Goal: Information Seeking & Learning: Learn about a topic

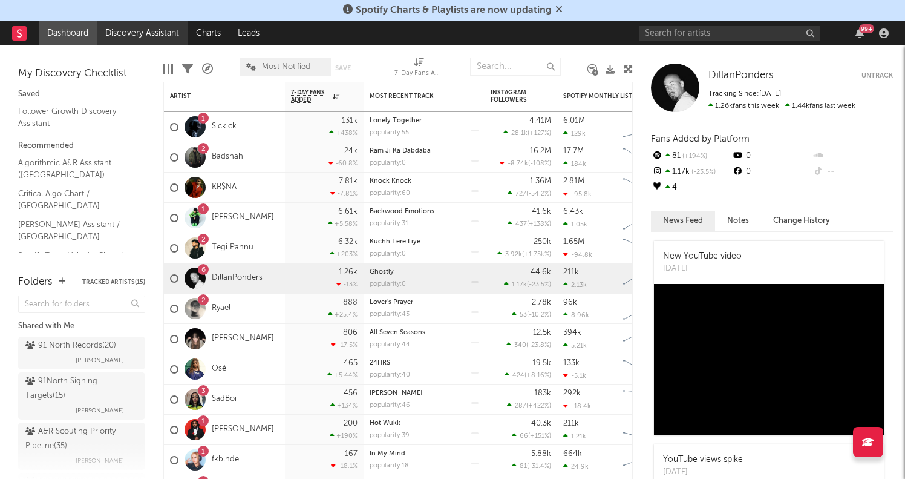
click at [166, 35] on link "Discovery Assistant" at bounding box center [142, 33] width 91 height 24
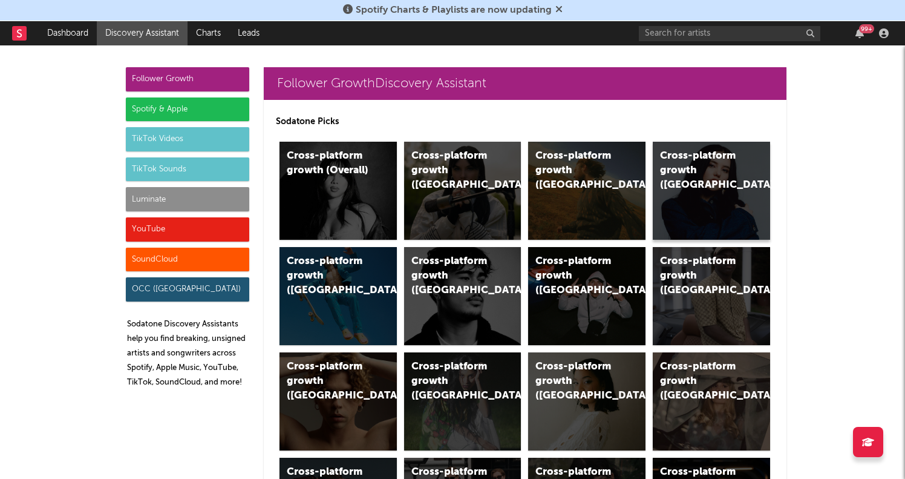
click at [709, 165] on div "Cross-platform growth ([GEOGRAPHIC_DATA])" at bounding box center [701, 171] width 82 height 44
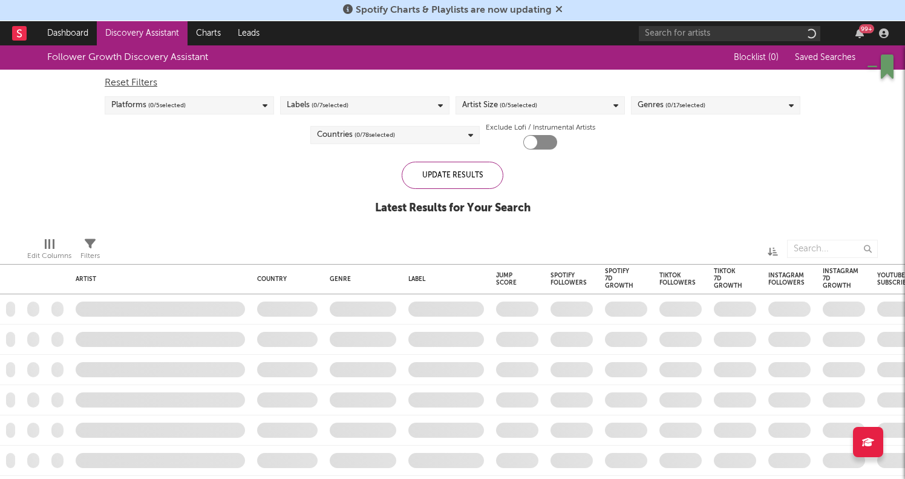
checkbox input "true"
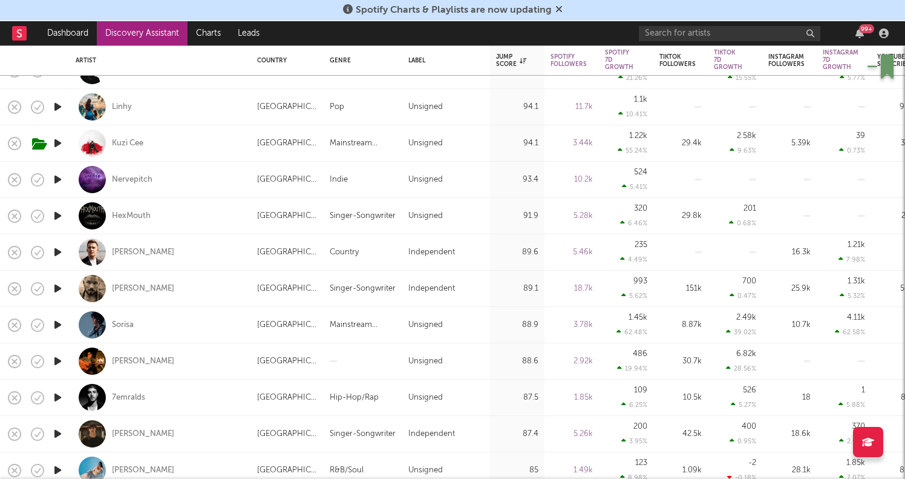
click at [59, 250] on icon "button" at bounding box center [57, 251] width 13 height 15
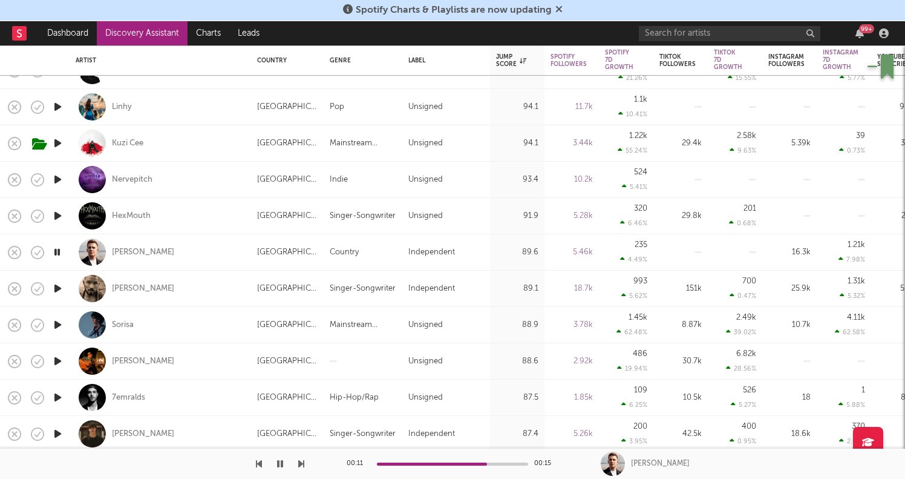
click at [62, 247] on icon "button" at bounding box center [56, 251] width 11 height 15
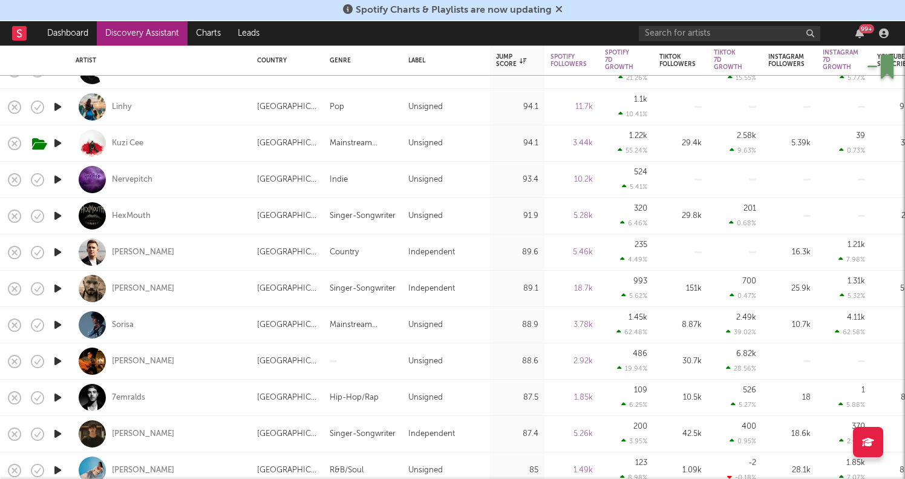
click at [57, 324] on icon "button" at bounding box center [57, 324] width 13 height 15
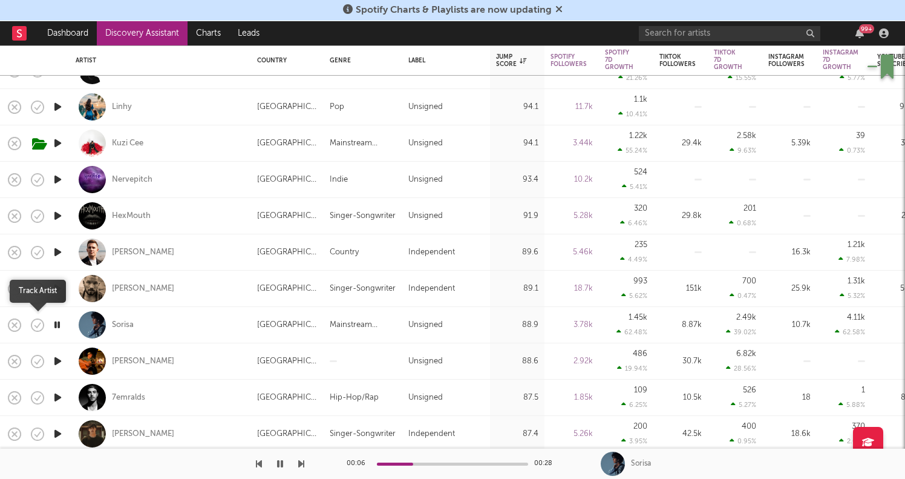
click at [36, 324] on icon "button" at bounding box center [37, 324] width 17 height 17
click at [122, 322] on div "Sorisa" at bounding box center [123, 324] width 22 height 11
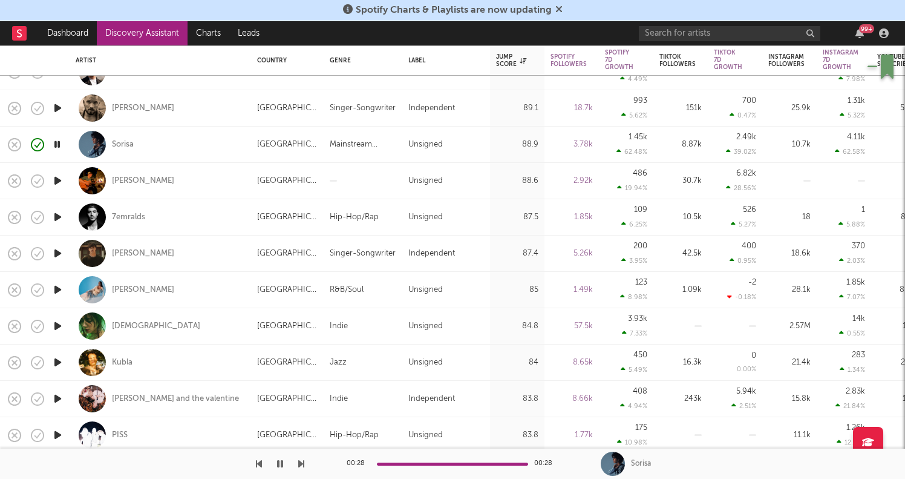
click at [61, 286] on icon "button" at bounding box center [57, 289] width 13 height 15
click at [38, 288] on icon "button" at bounding box center [37, 289] width 17 height 17
click at [128, 285] on div "[PERSON_NAME]" at bounding box center [143, 289] width 62 height 11
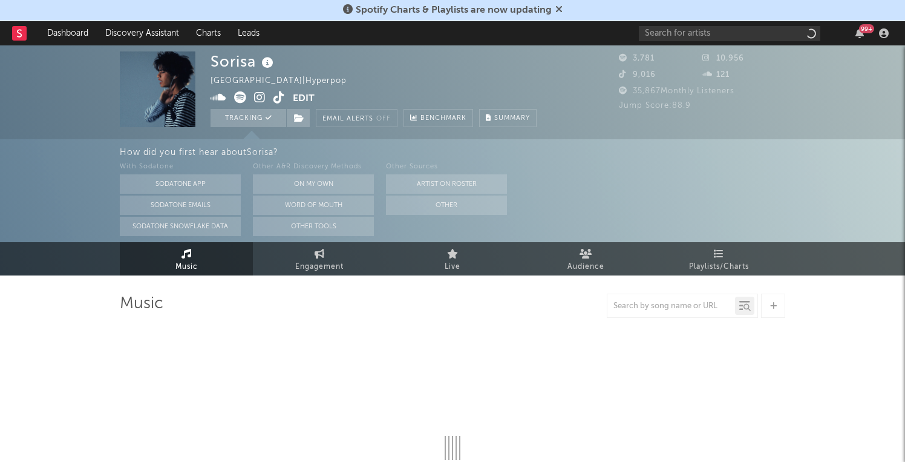
select select "1w"
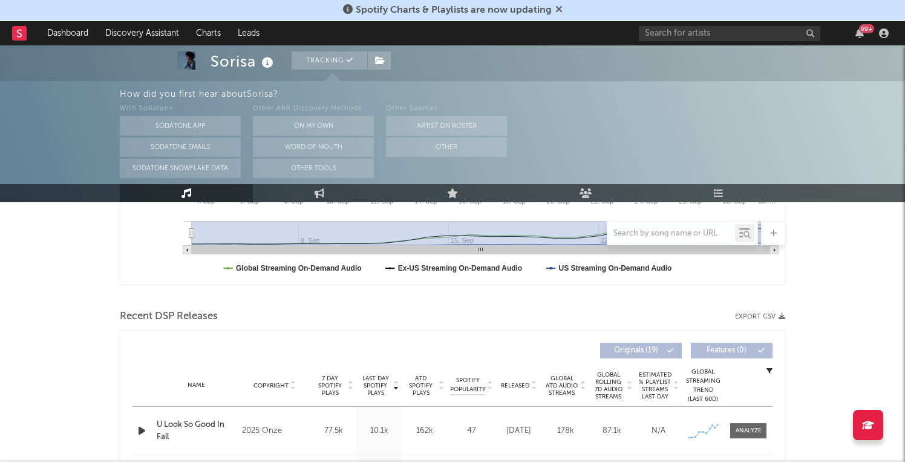
scroll to position [437, 0]
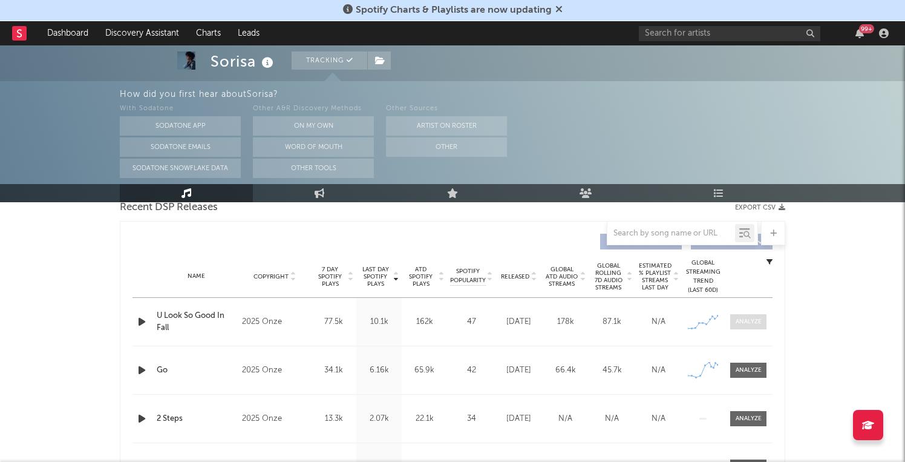
click at [740, 321] on div at bounding box center [749, 321] width 26 height 9
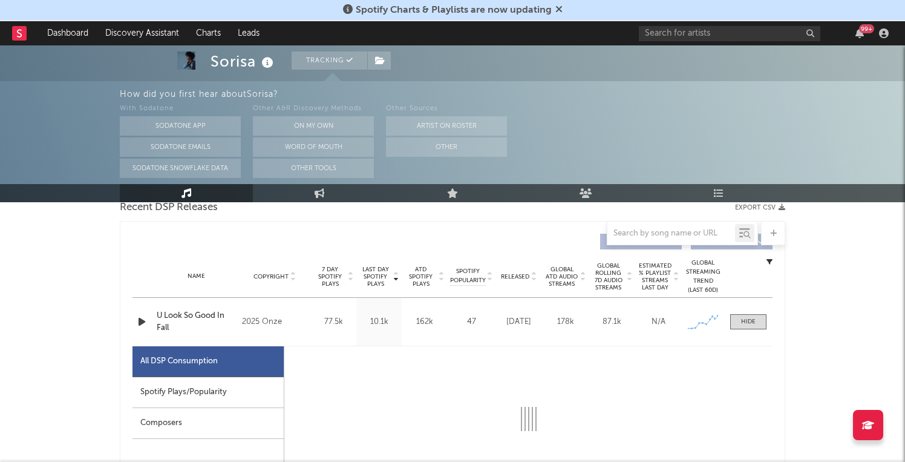
select select "1w"
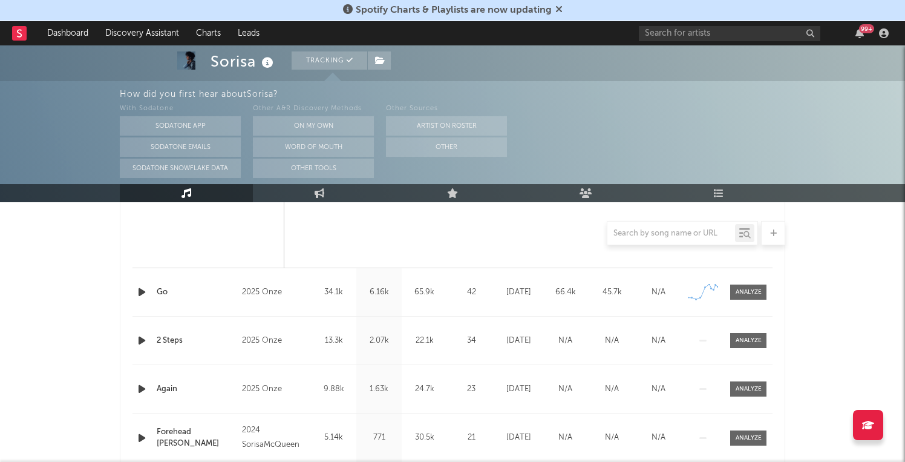
scroll to position [1077, 0]
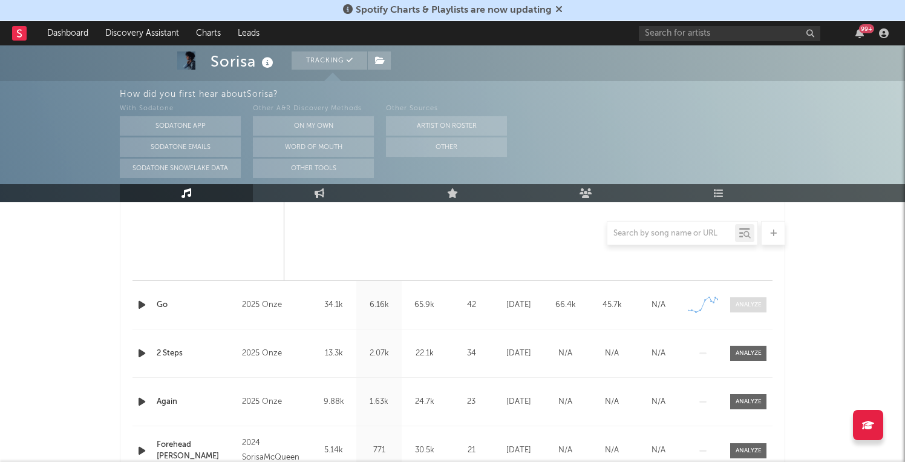
click at [759, 299] on span at bounding box center [748, 304] width 36 height 15
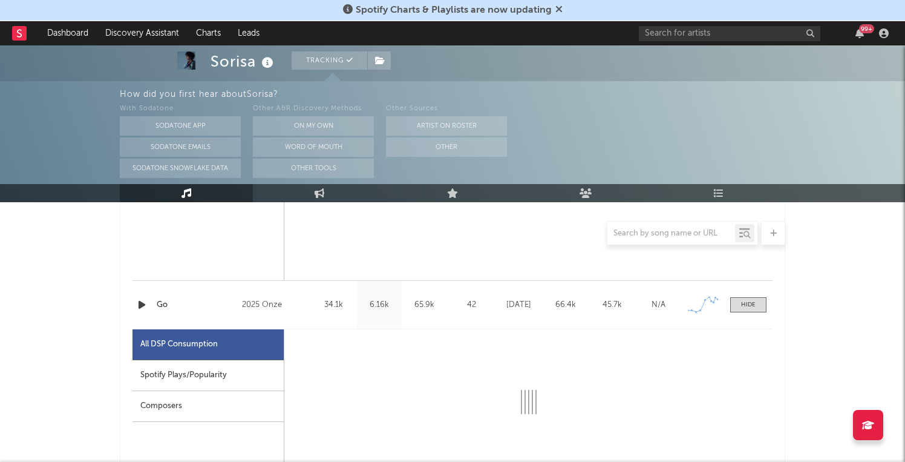
select select "1w"
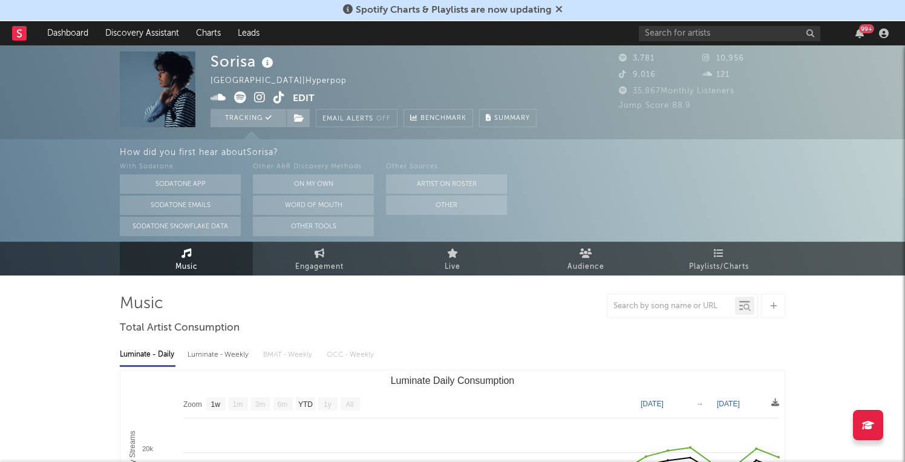
scroll to position [0, 0]
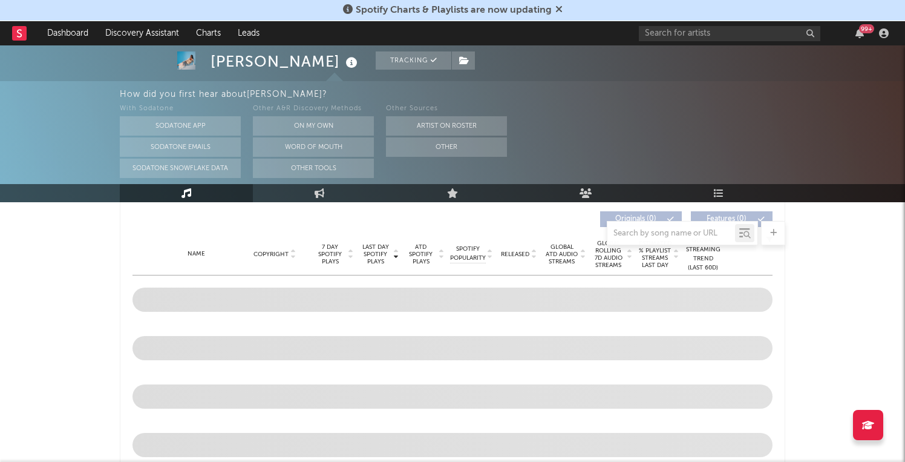
select select "1w"
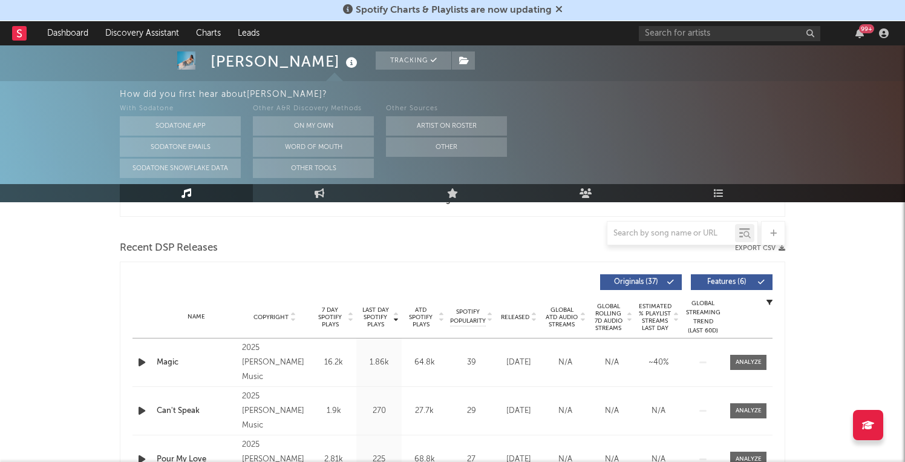
scroll to position [503, 0]
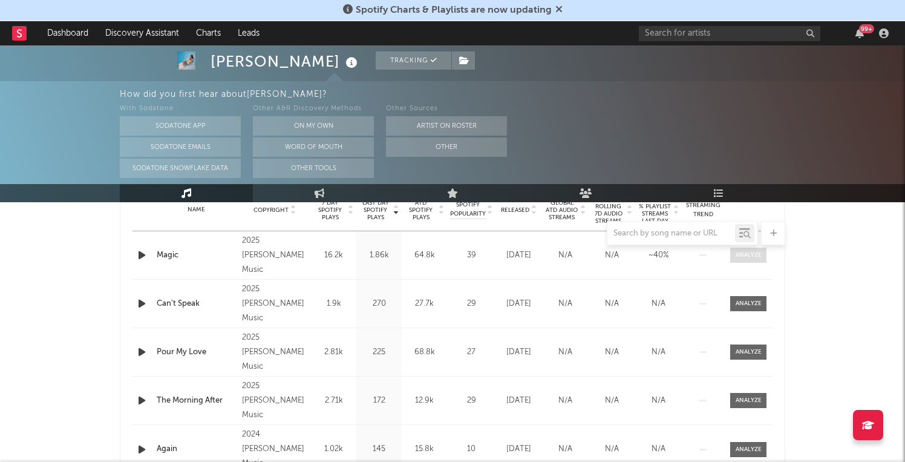
click at [745, 253] on div at bounding box center [749, 254] width 26 height 9
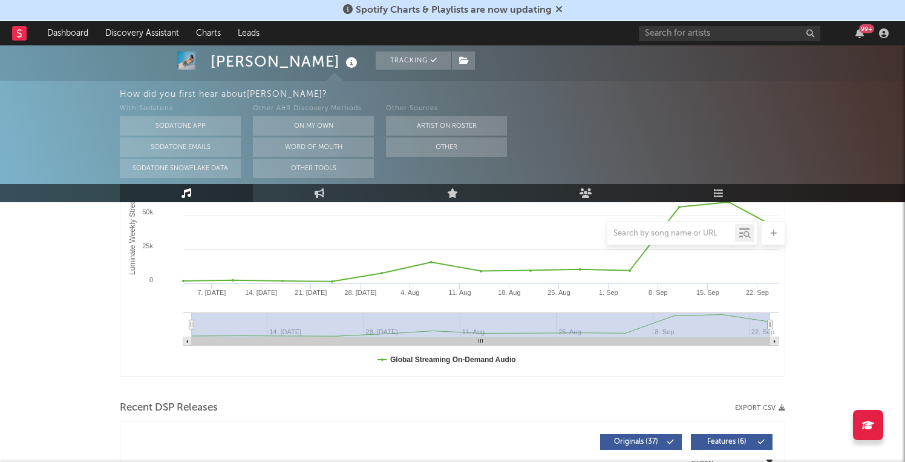
scroll to position [211, 0]
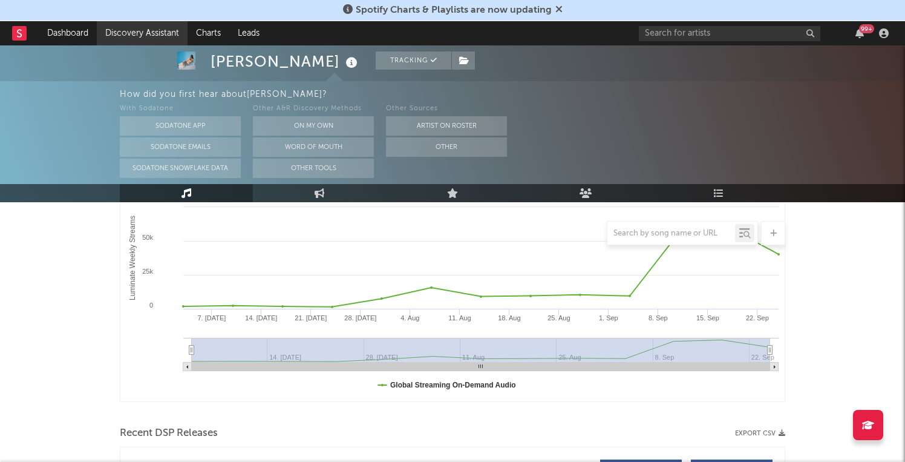
click at [147, 33] on link "Discovery Assistant" at bounding box center [142, 33] width 91 height 24
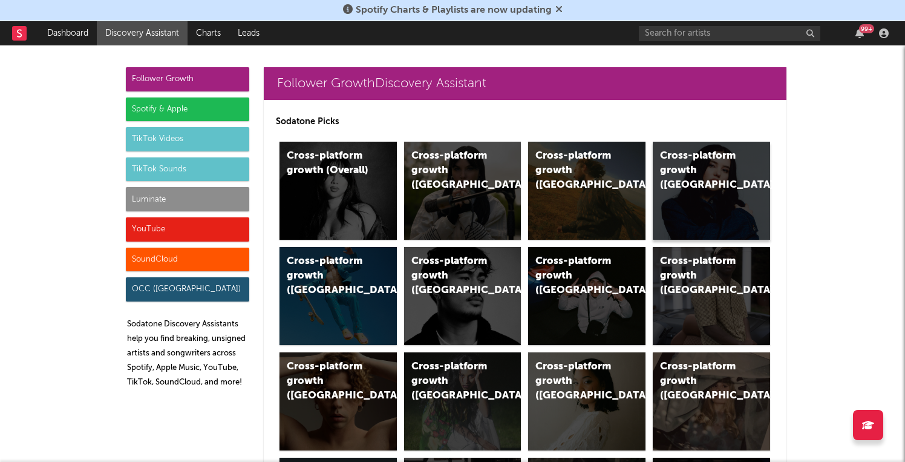
click at [718, 192] on div "Cross-platform growth ([GEOGRAPHIC_DATA])" at bounding box center [711, 191] width 117 height 98
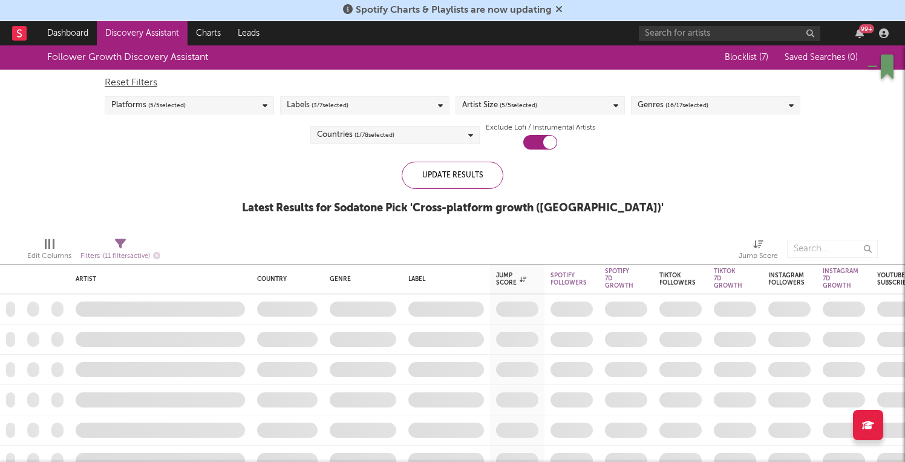
checkbox input "true"
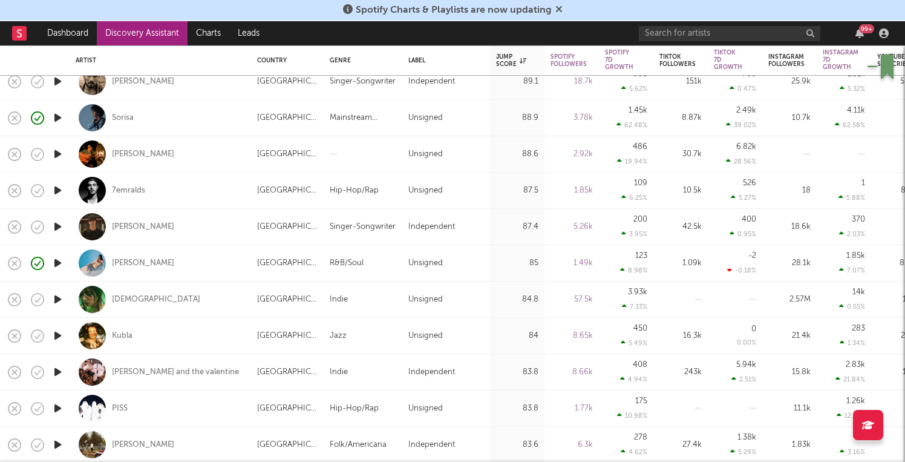
click at [65, 293] on div at bounding box center [57, 299] width 24 height 36
select select "1w"
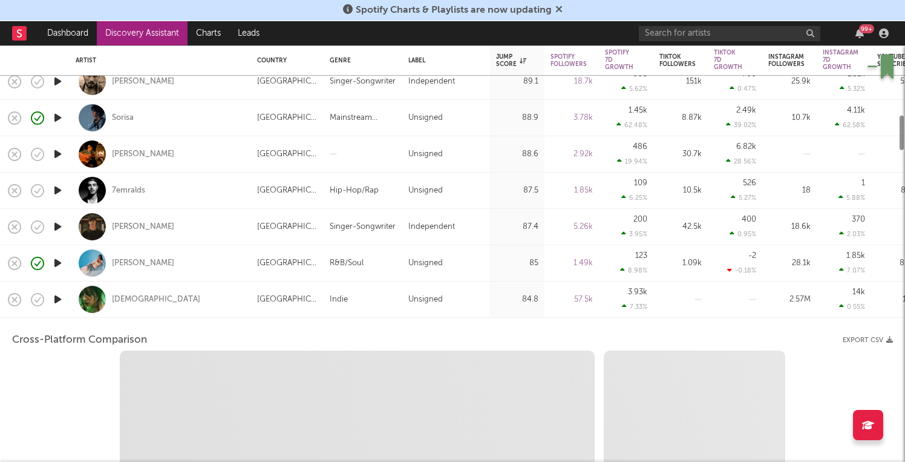
select select "6m"
click at [59, 296] on icon "button" at bounding box center [57, 299] width 13 height 15
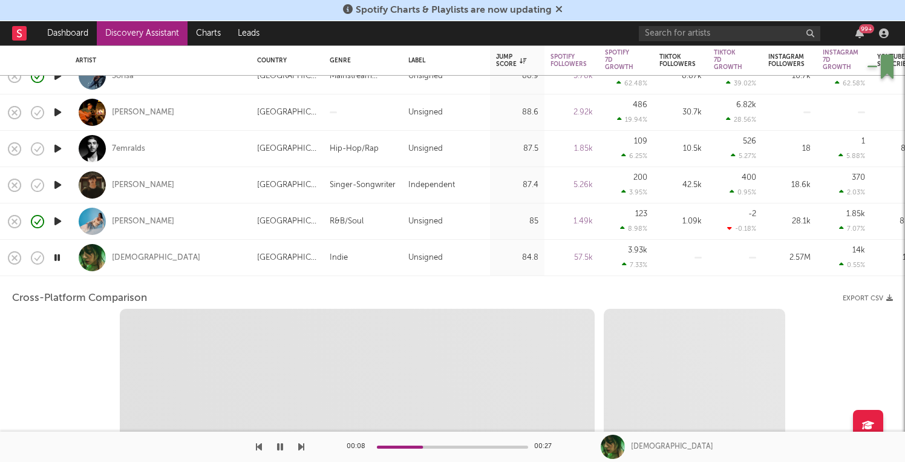
click at [54, 257] on icon "button" at bounding box center [56, 257] width 11 height 15
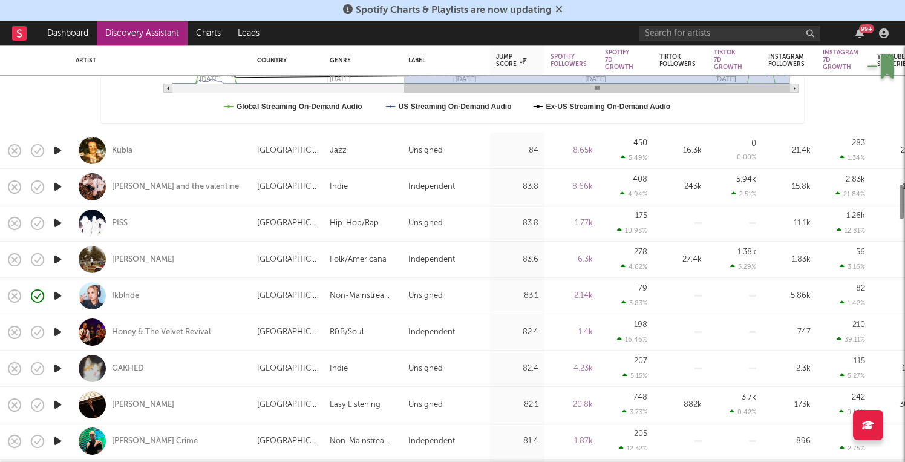
select select "1m"
click at [59, 223] on icon "button" at bounding box center [57, 222] width 13 height 15
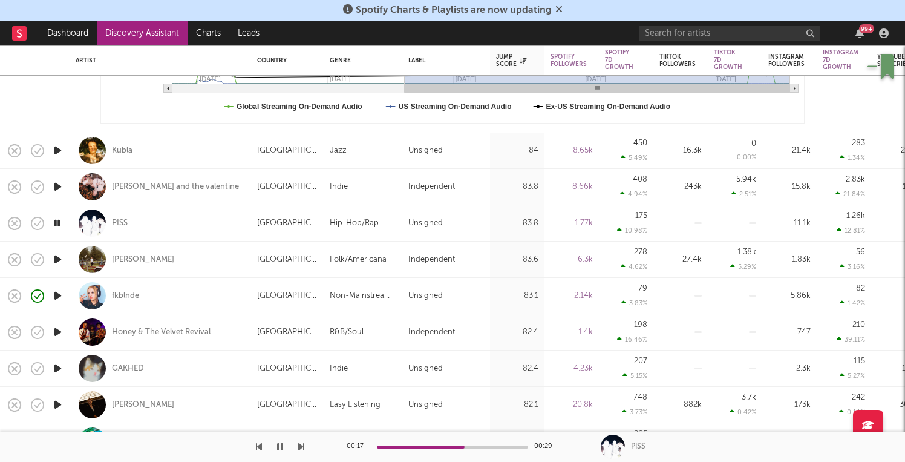
click at [280, 446] on icon "button" at bounding box center [280, 447] width 6 height 10
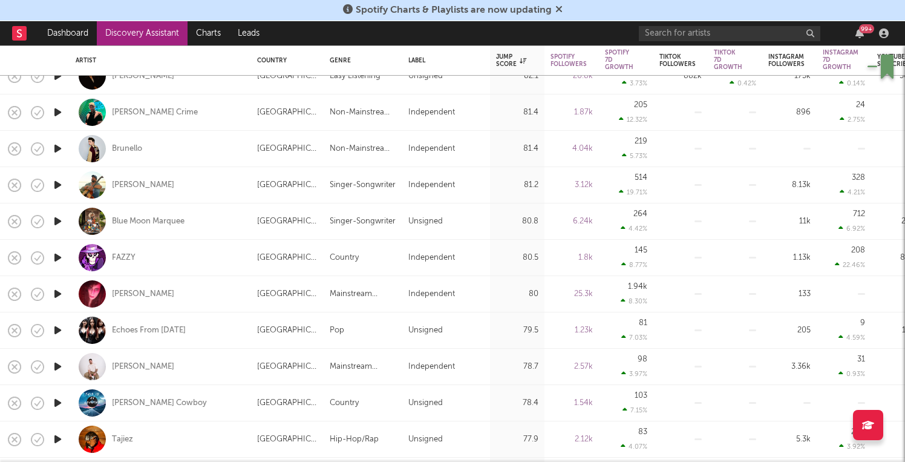
click at [53, 254] on icon "button" at bounding box center [57, 257] width 13 height 15
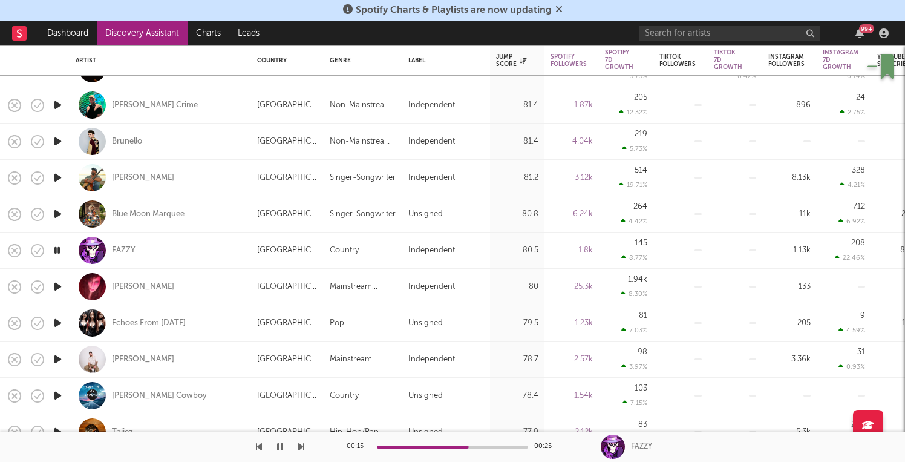
click at [59, 252] on icon "button" at bounding box center [56, 250] width 11 height 15
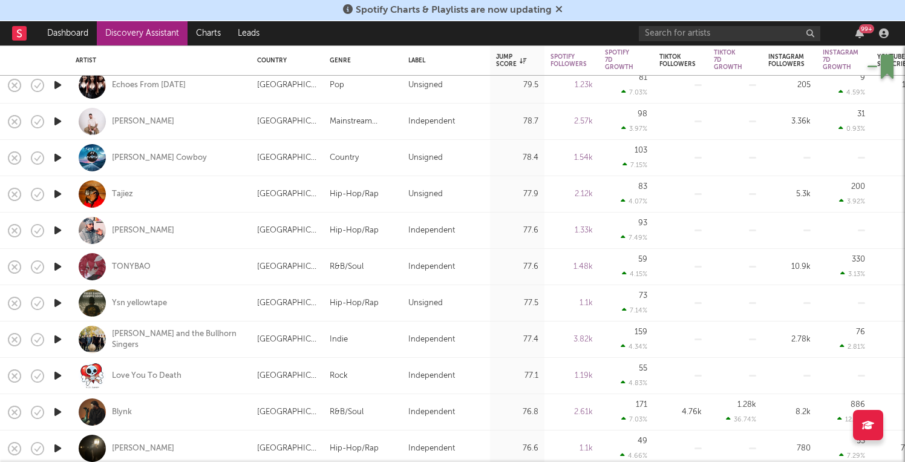
click at [56, 199] on icon "button" at bounding box center [57, 193] width 13 height 15
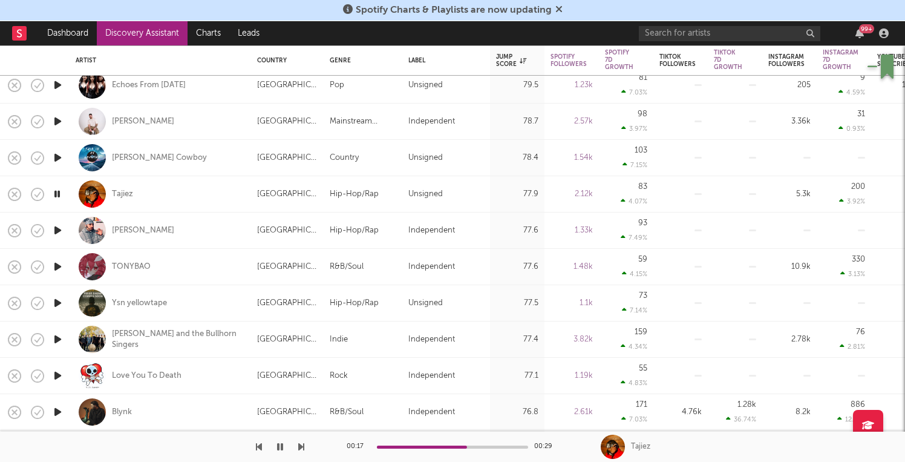
click at [57, 228] on icon "button" at bounding box center [57, 230] width 13 height 15
click at [49, 269] on div at bounding box center [57, 267] width 24 height 36
select select "1w"
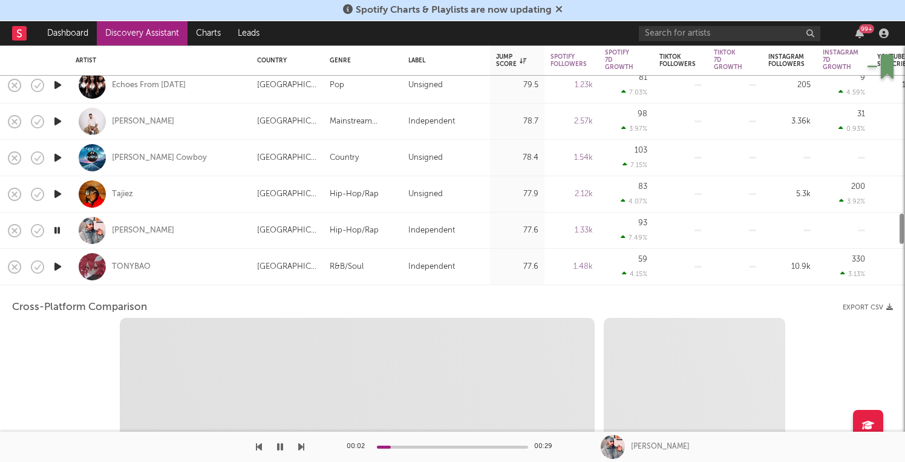
select select "1w"
click at [53, 269] on icon "button" at bounding box center [57, 266] width 13 height 15
select select "1m"
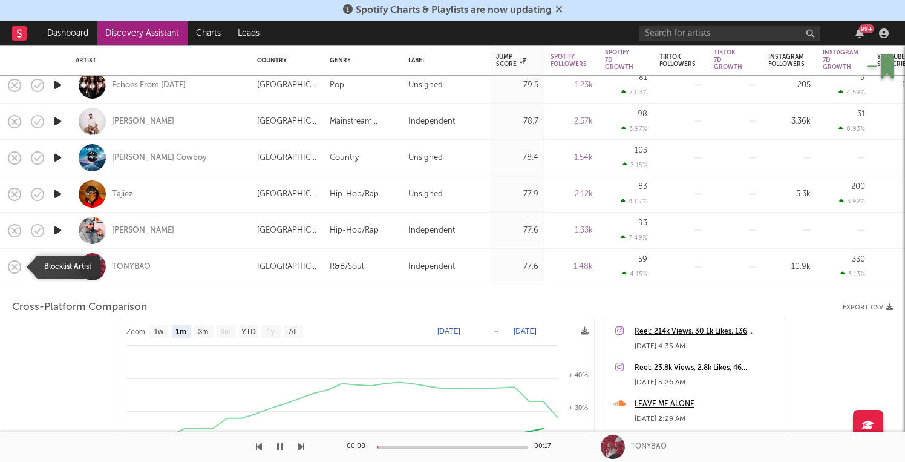
click at [15, 268] on icon "button" at bounding box center [14, 266] width 17 height 17
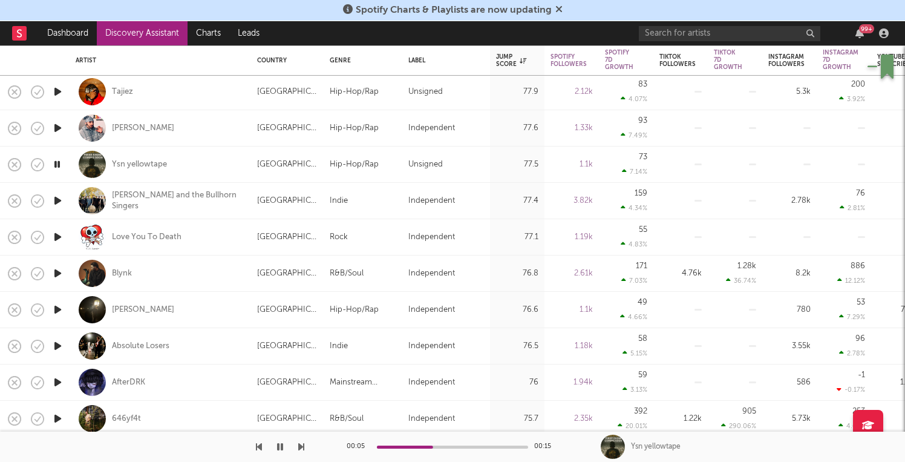
click at [62, 267] on icon "button" at bounding box center [57, 273] width 13 height 15
click at [60, 308] on icon "button" at bounding box center [57, 309] width 13 height 15
click at [60, 308] on icon "button" at bounding box center [56, 309] width 11 height 15
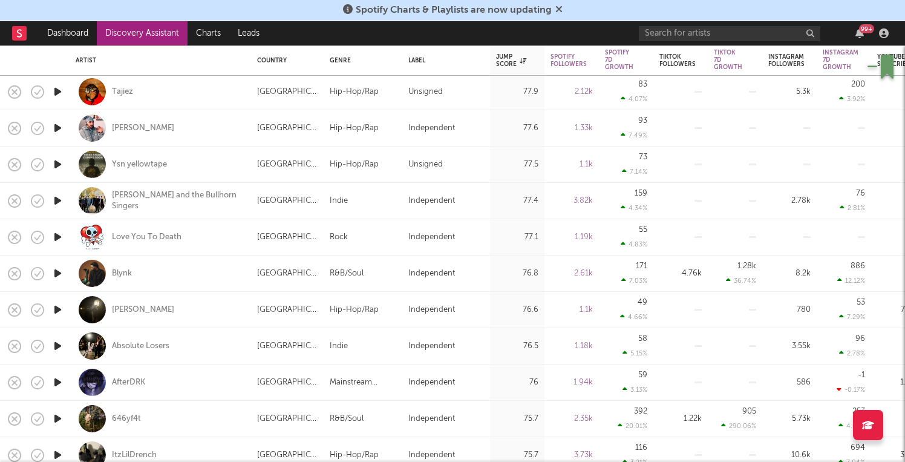
click at [50, 312] on div at bounding box center [57, 310] width 24 height 36
select select "1w"
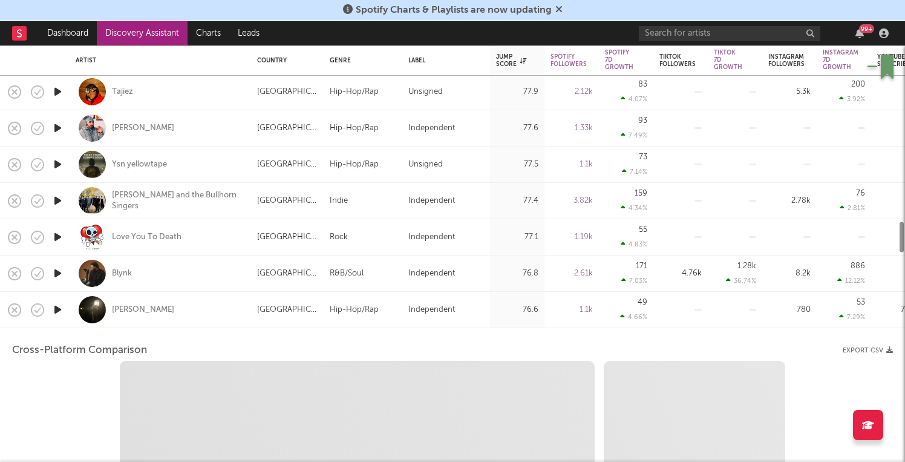
select select "1w"
click at [42, 309] on icon "button" at bounding box center [37, 309] width 17 height 17
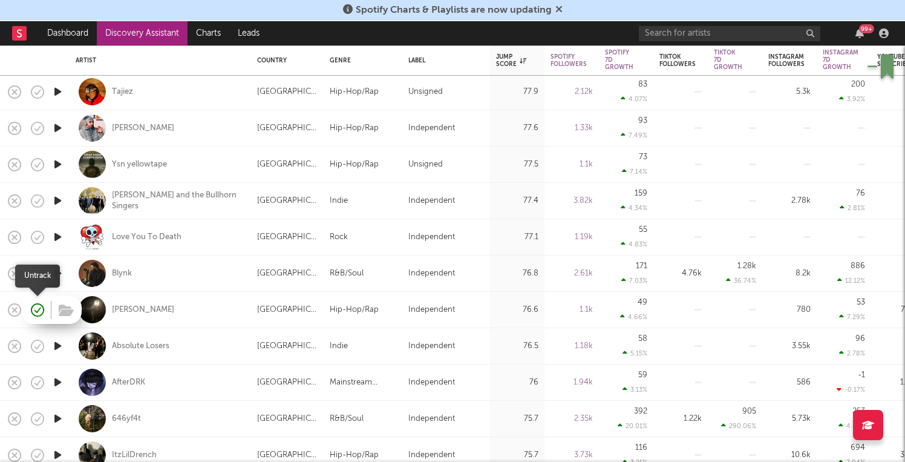
click at [40, 309] on icon "button" at bounding box center [39, 309] width 4 height 5
click at [56, 302] on icon "button" at bounding box center [57, 309] width 13 height 15
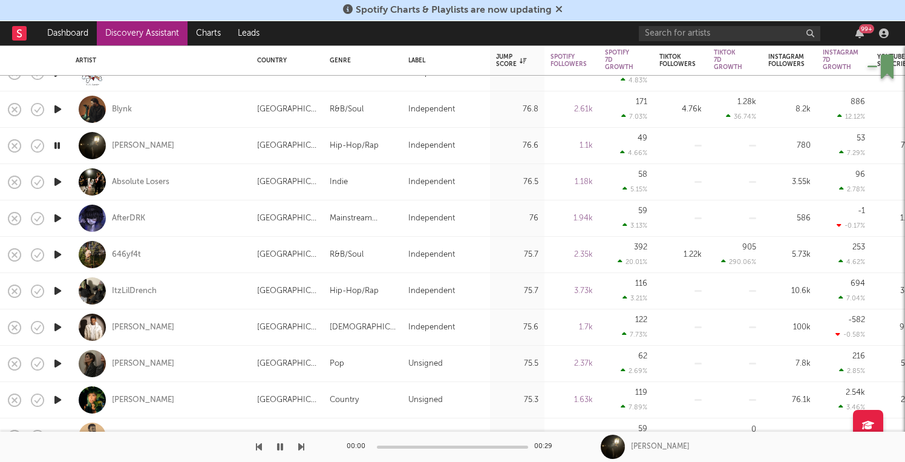
click at [59, 258] on icon "button" at bounding box center [57, 254] width 13 height 15
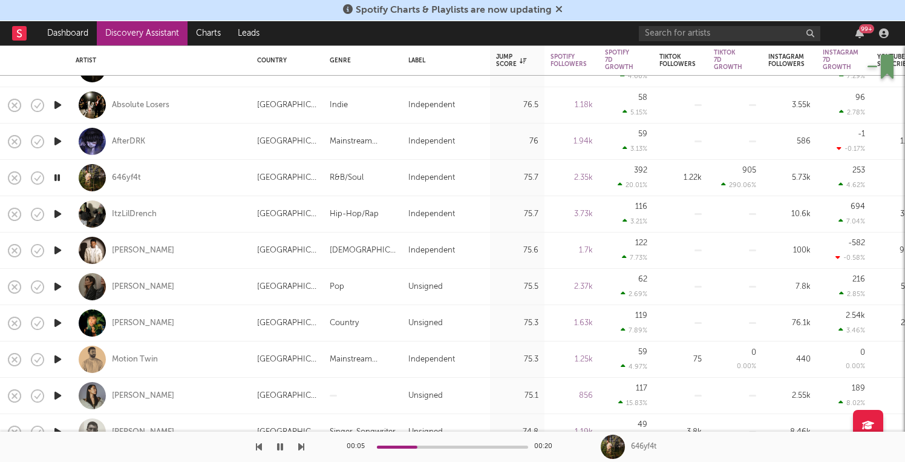
click at [61, 213] on icon "button" at bounding box center [57, 213] width 13 height 15
click at [57, 216] on icon "button" at bounding box center [56, 213] width 11 height 15
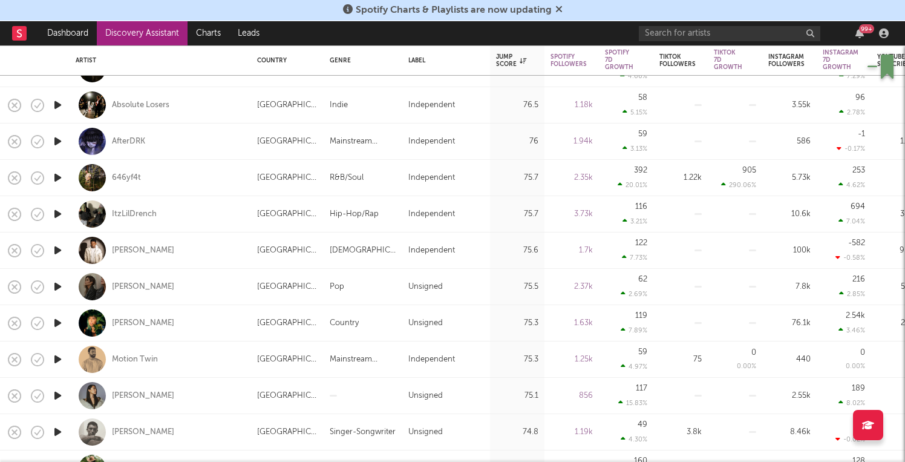
click at [63, 254] on icon "button" at bounding box center [57, 250] width 13 height 15
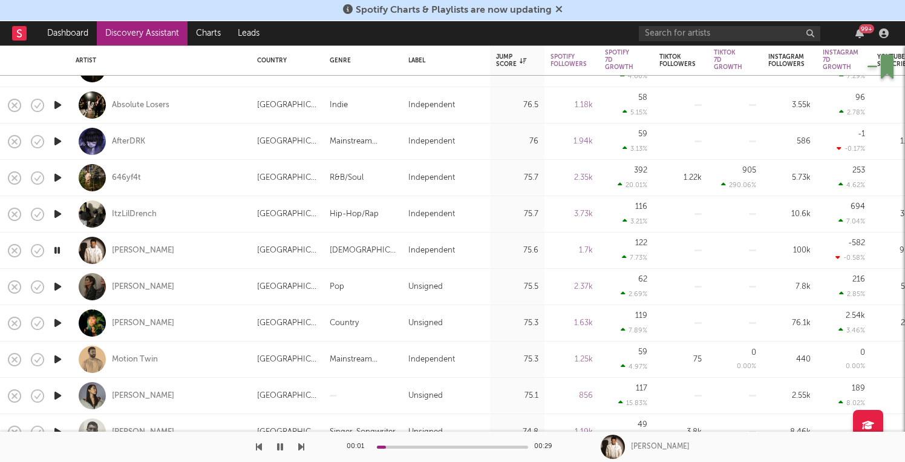
click at [60, 247] on icon "button" at bounding box center [56, 250] width 11 height 15
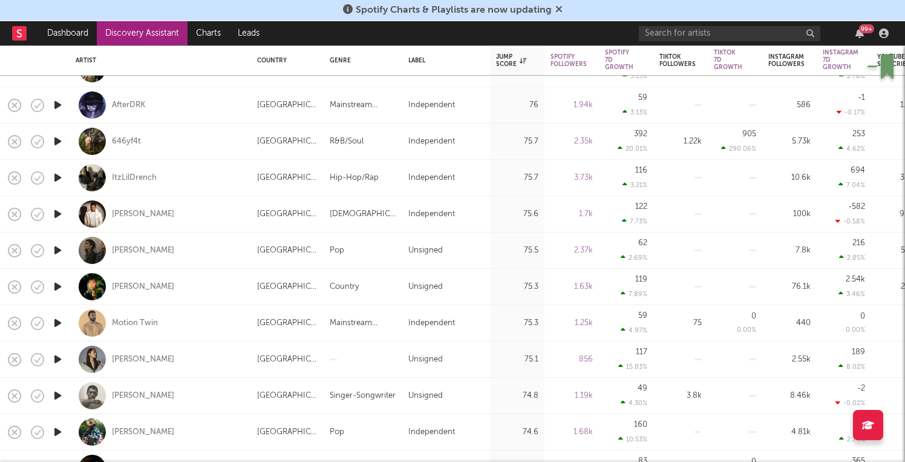
click at [64, 285] on icon "button" at bounding box center [57, 286] width 13 height 15
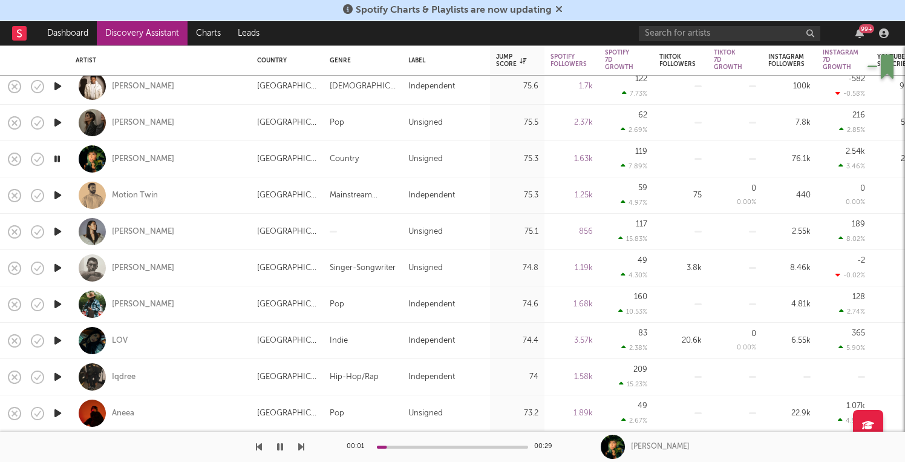
click at [61, 160] on icon "button" at bounding box center [56, 158] width 11 height 15
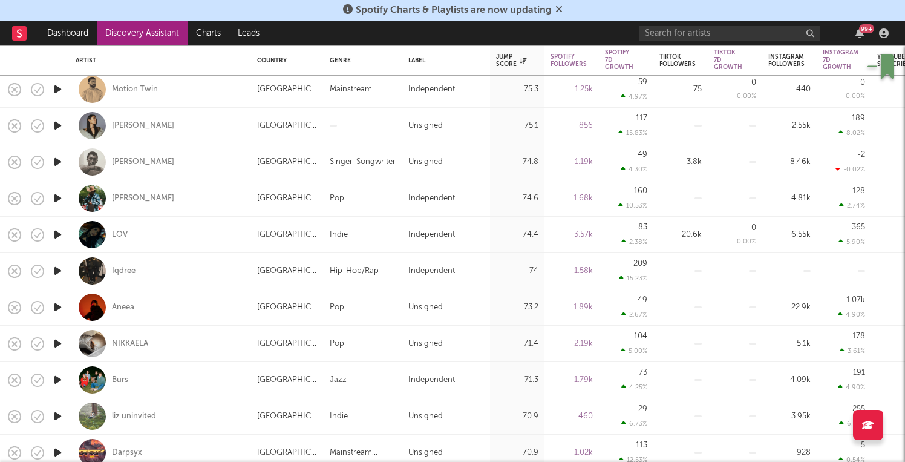
click at [59, 304] on icon "button" at bounding box center [57, 306] width 13 height 15
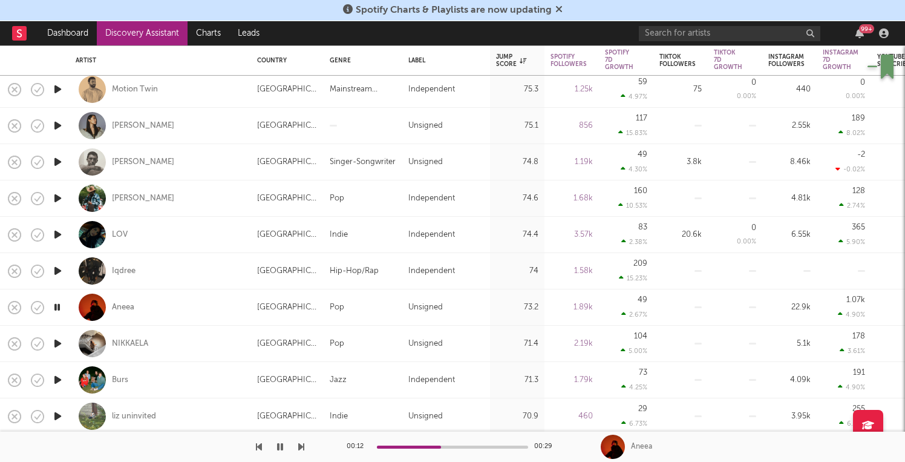
click at [59, 343] on icon "button" at bounding box center [57, 343] width 13 height 15
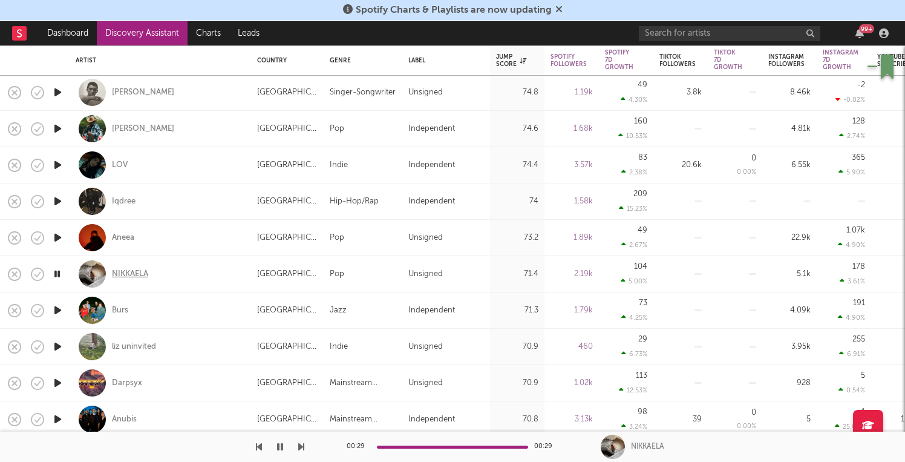
click at [129, 275] on div "NIKKAELA" at bounding box center [130, 274] width 36 height 11
click at [40, 274] on icon "button" at bounding box center [37, 274] width 17 height 17
click at [64, 275] on div at bounding box center [57, 274] width 24 height 36
select select "1w"
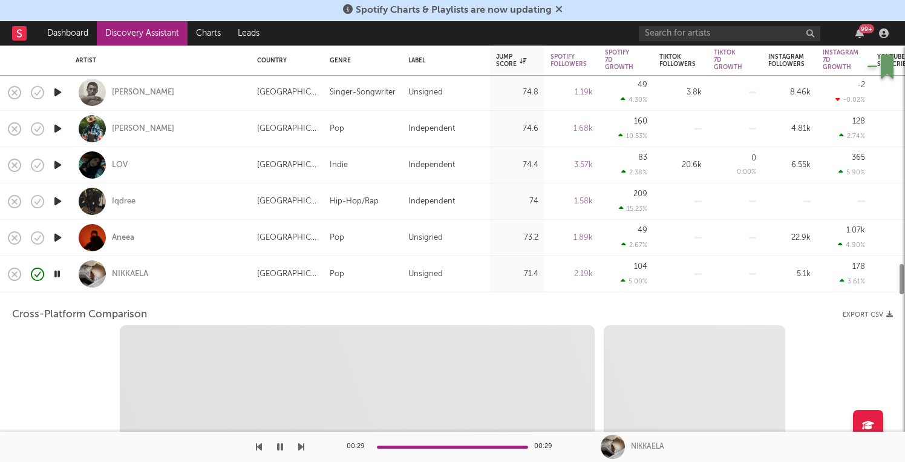
click at [59, 275] on icon "button" at bounding box center [56, 273] width 11 height 15
select select "1w"
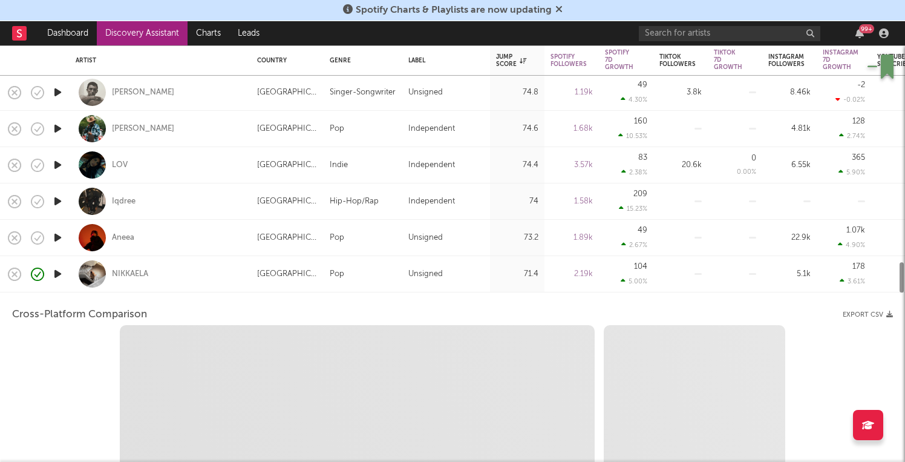
click at [59, 275] on icon "button" at bounding box center [57, 273] width 13 height 15
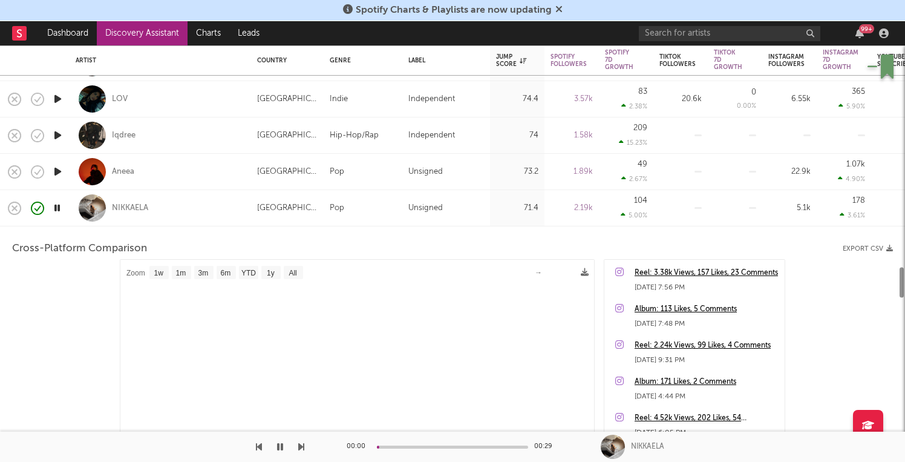
select select "1m"
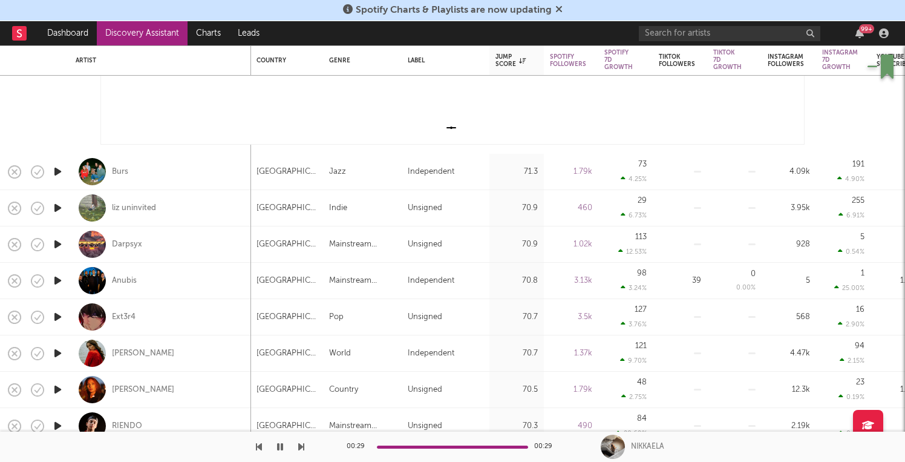
click at [57, 315] on icon "button" at bounding box center [57, 316] width 13 height 15
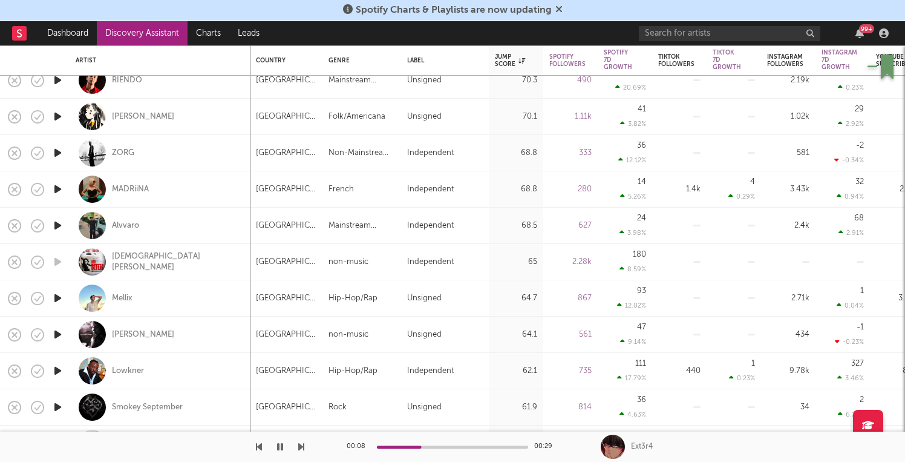
click at [62, 296] on icon "button" at bounding box center [57, 297] width 13 height 15
click at [673, 28] on input "text" at bounding box center [729, 33] width 181 height 15
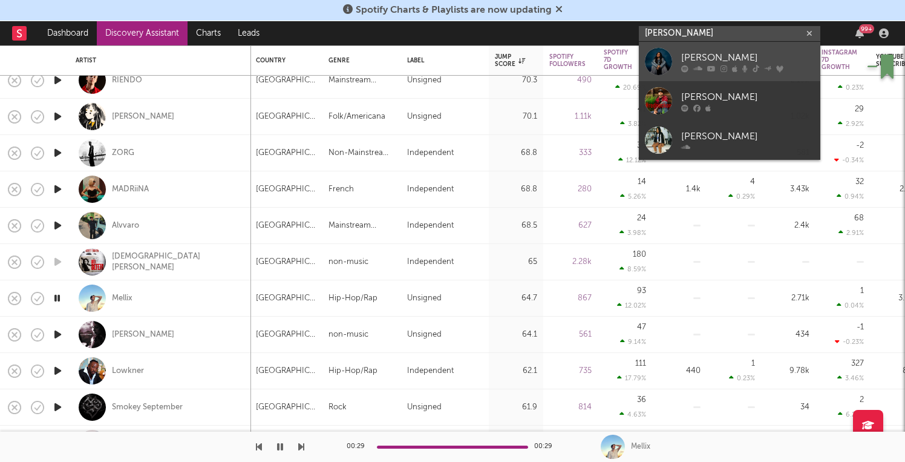
type input "Tyler lewis"
click at [699, 78] on link "TYLER LEWIS" at bounding box center [729, 61] width 181 height 39
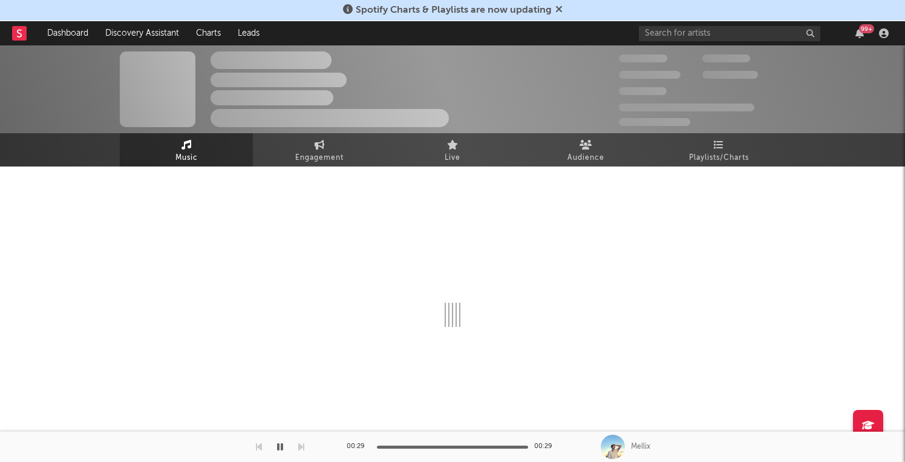
select select "6m"
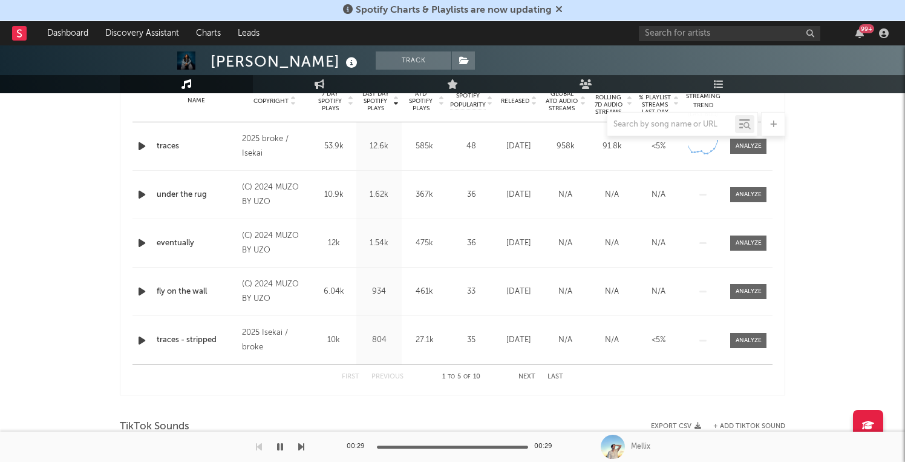
scroll to position [477, 0]
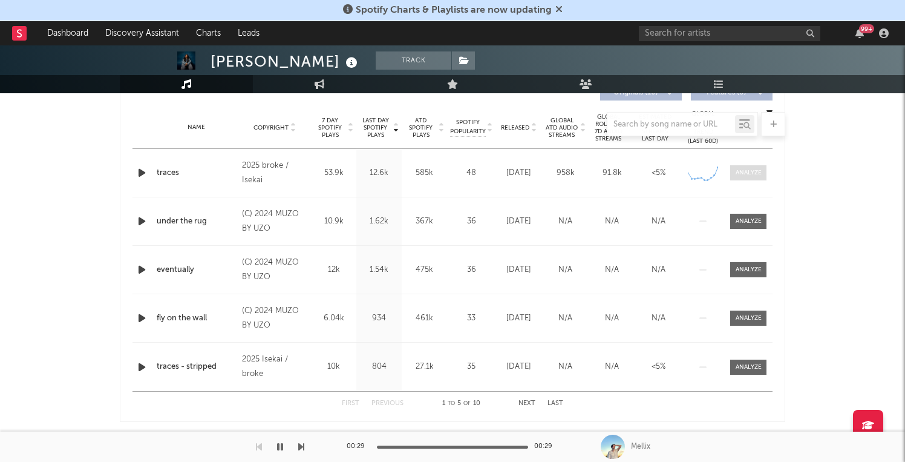
click at [751, 175] on div at bounding box center [749, 172] width 26 height 9
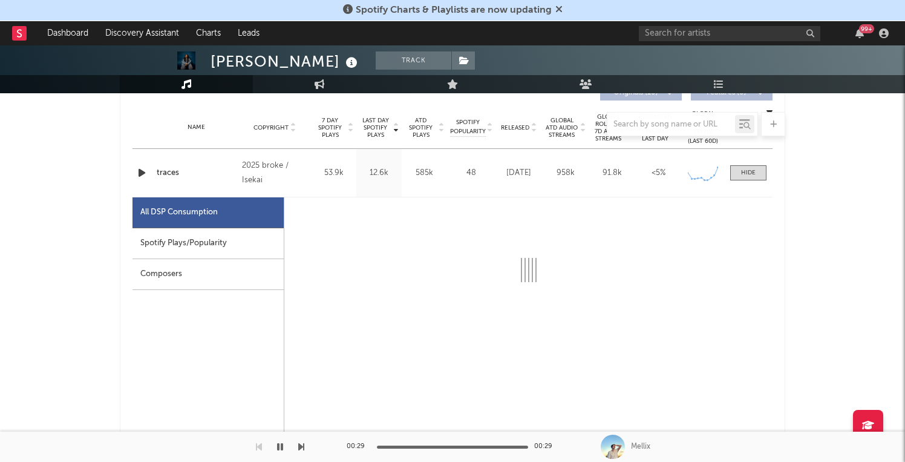
select select "1w"
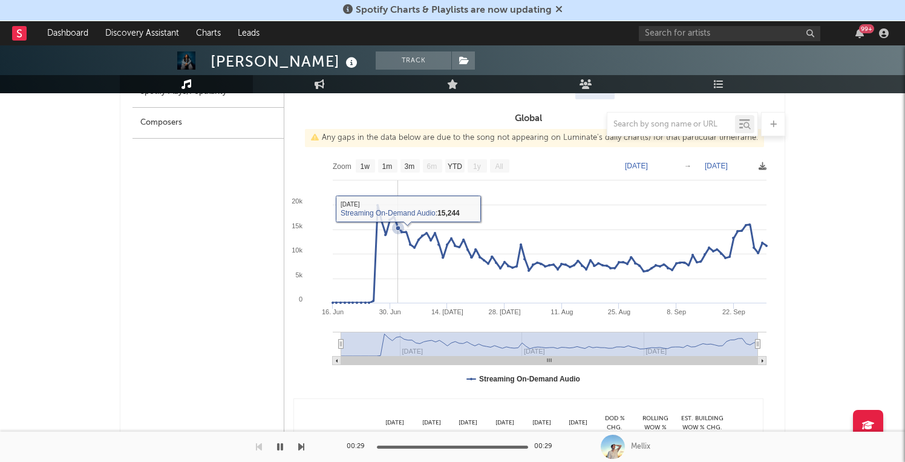
scroll to position [630, 0]
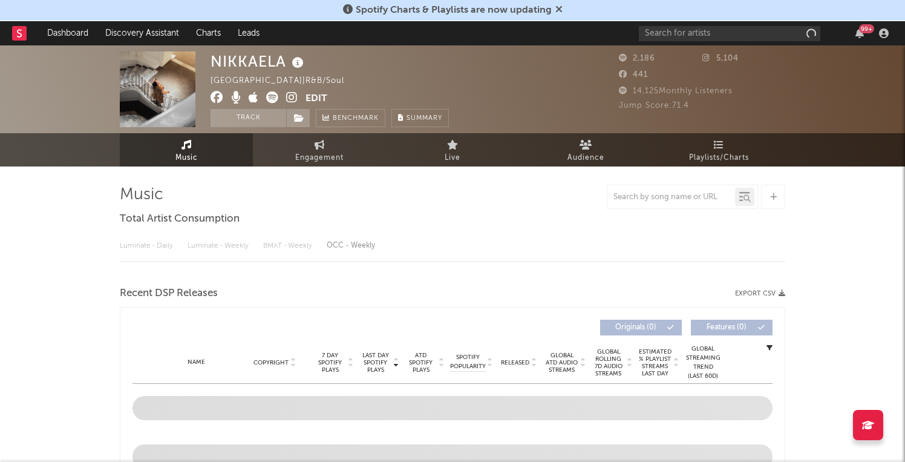
select select "1w"
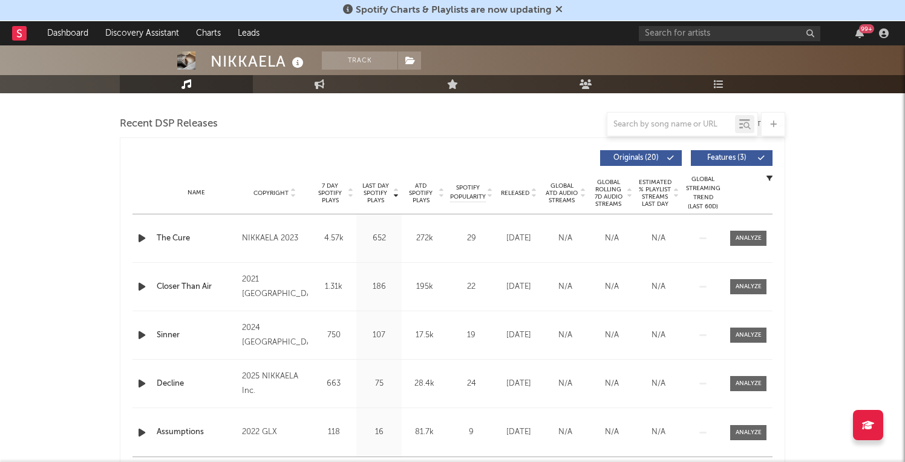
scroll to position [411, 0]
